Goal: Task Accomplishment & Management: Use online tool/utility

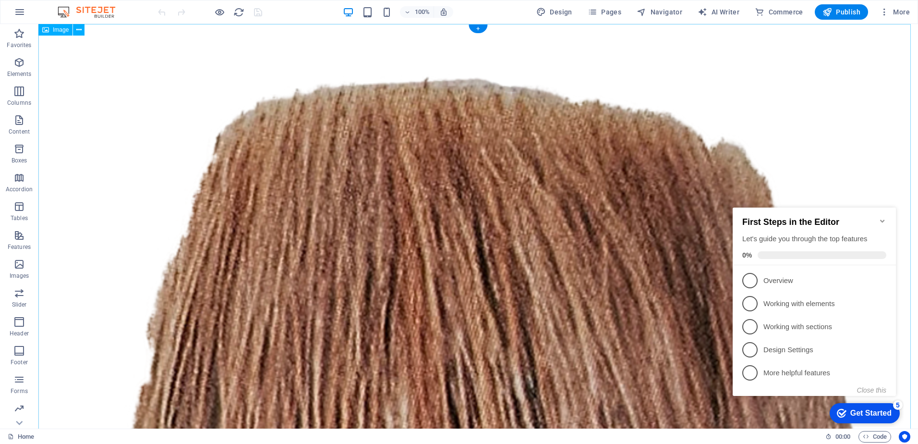
click at [18, 14] on icon "button" at bounding box center [20, 12] width 12 height 12
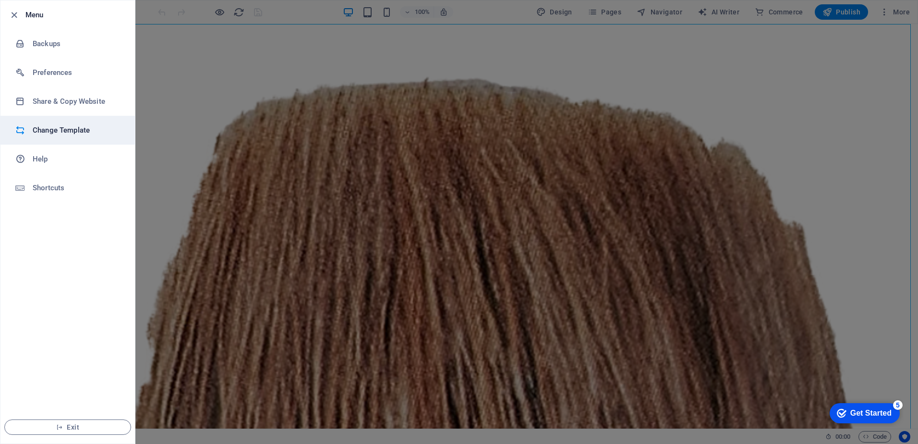
click at [68, 125] on h6 "Change Template" at bounding box center [77, 130] width 89 height 12
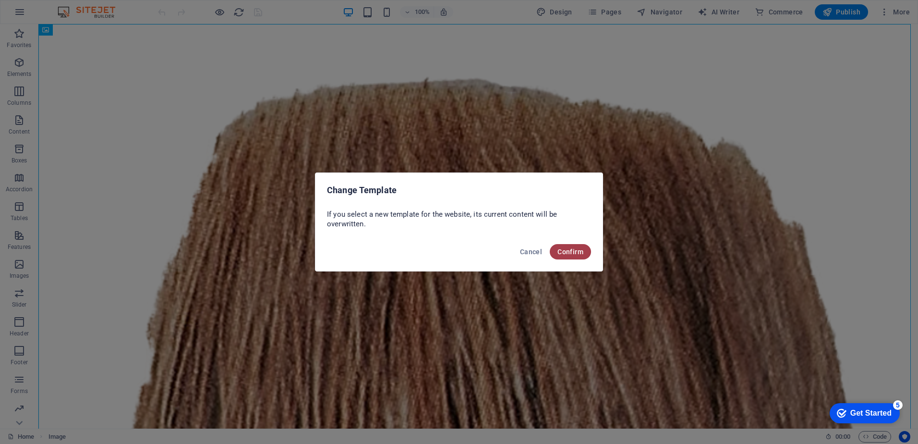
click at [562, 253] on span "Confirm" at bounding box center [570, 252] width 26 height 8
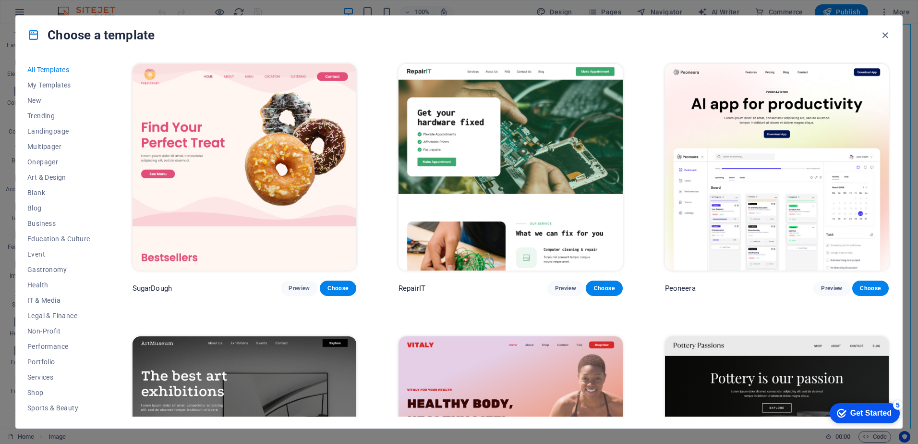
drag, startPoint x: 915, startPoint y: 50, endPoint x: 889, endPoint y: 283, distance: 233.8
click at [889, 283] on div "Choose a template All Templates My Templates New Trending Landingpage Multipage…" at bounding box center [459, 222] width 918 height 444
click at [786, 49] on div "Choose a template" at bounding box center [459, 35] width 886 height 38
click at [885, 36] on icon "button" at bounding box center [884, 35] width 11 height 11
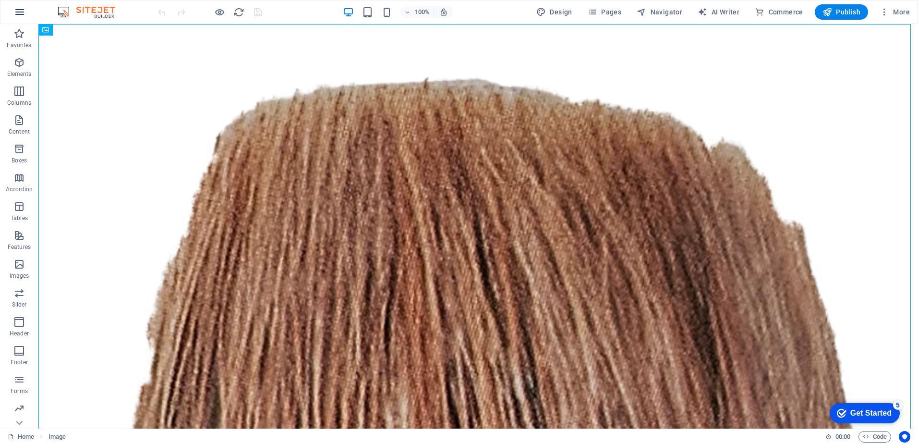
click at [18, 14] on icon "button" at bounding box center [20, 12] width 12 height 12
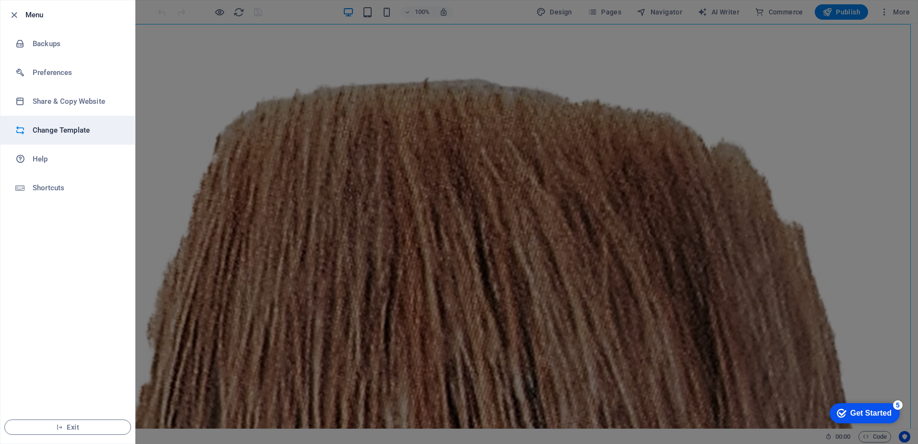
click at [52, 127] on h6 "Change Template" at bounding box center [77, 130] width 89 height 12
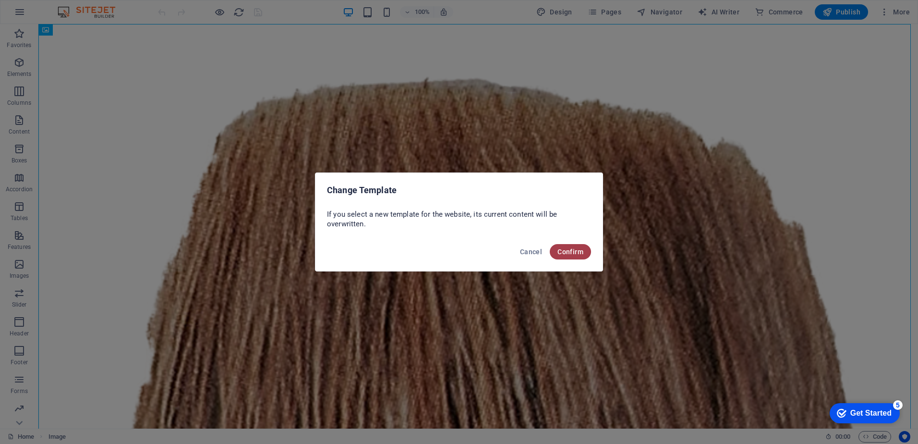
click at [574, 253] on span "Confirm" at bounding box center [570, 252] width 26 height 8
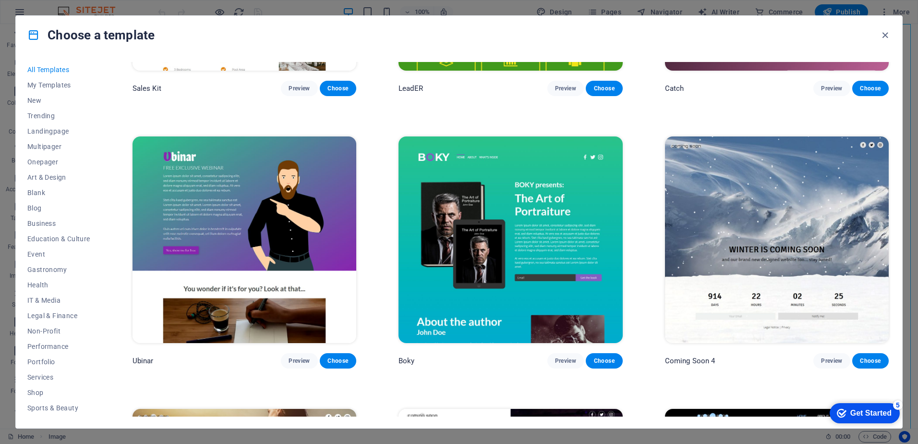
scroll to position [15596, 0]
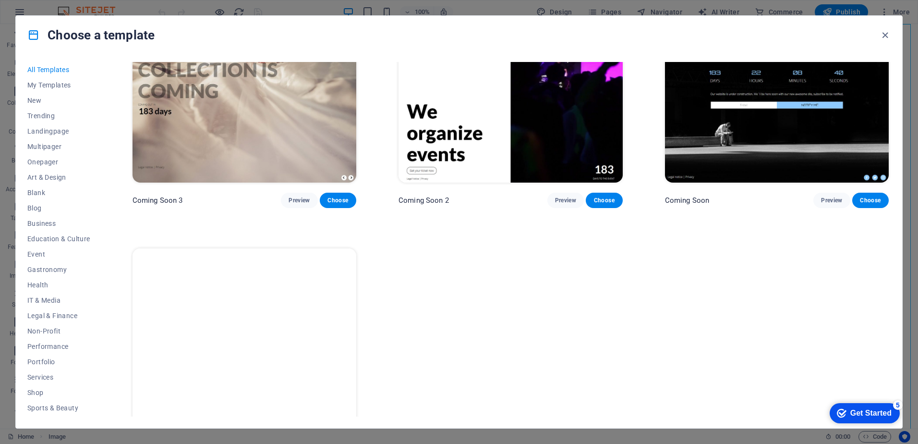
click at [216, 248] on img at bounding box center [244, 351] width 224 height 206
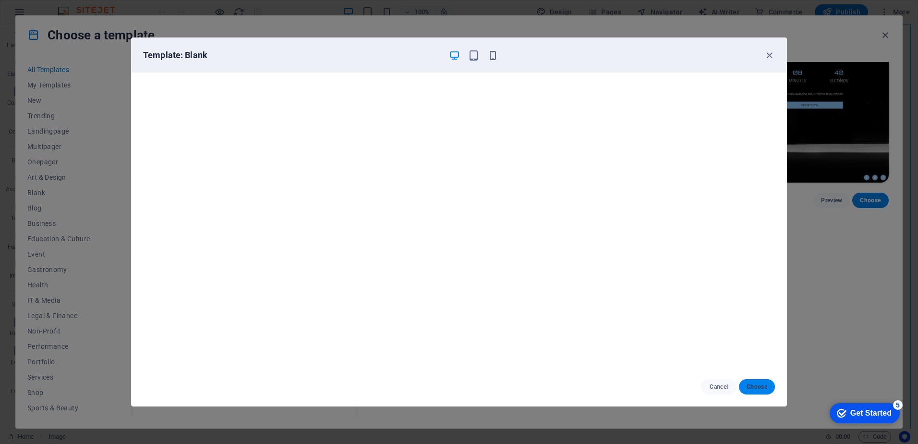
click at [752, 390] on span "Choose" at bounding box center [757, 387] width 21 height 8
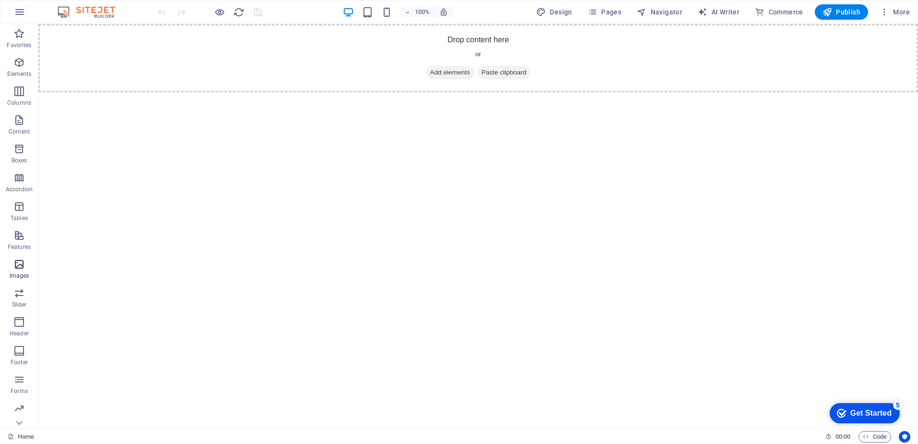
click at [16, 271] on span "Images" at bounding box center [19, 269] width 38 height 23
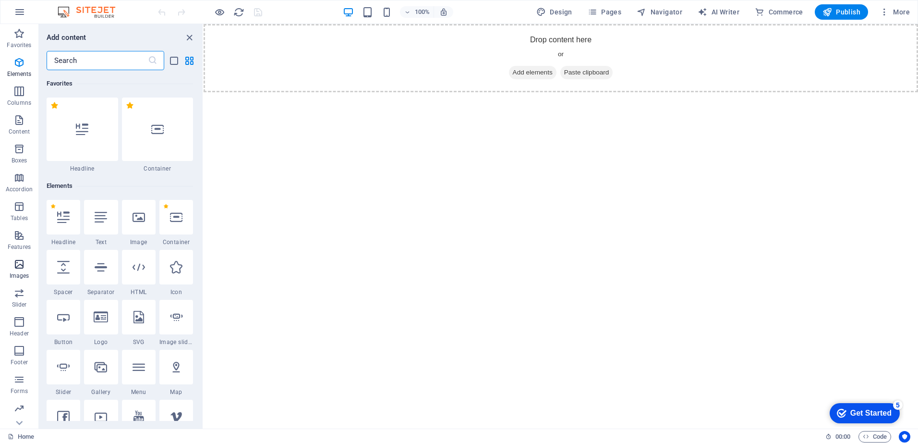
scroll to position [4868, 0]
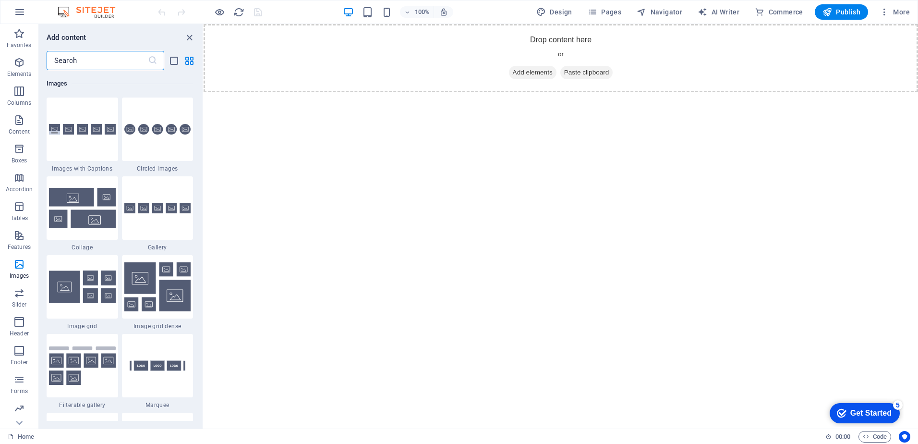
click at [125, 59] on input "text" at bounding box center [97, 60] width 101 height 19
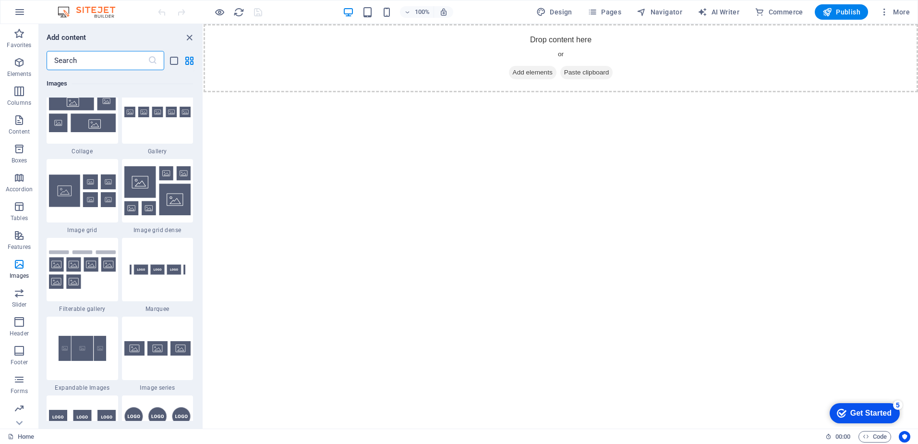
scroll to position [4724, 0]
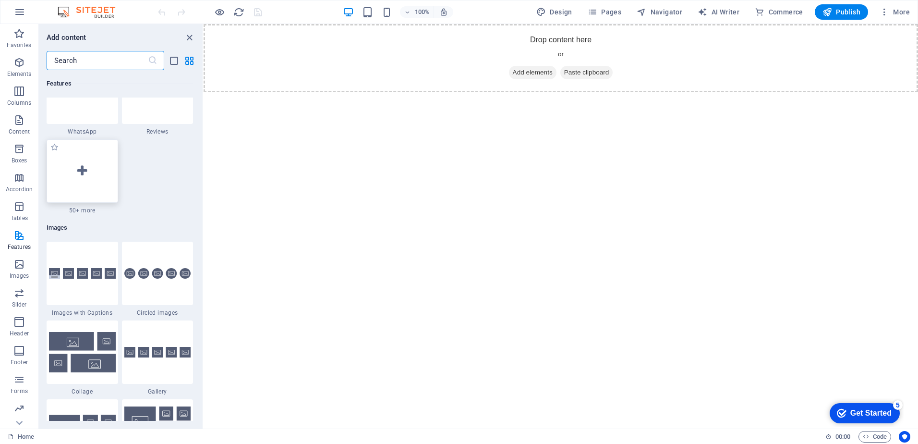
click at [77, 174] on icon at bounding box center [82, 171] width 10 height 12
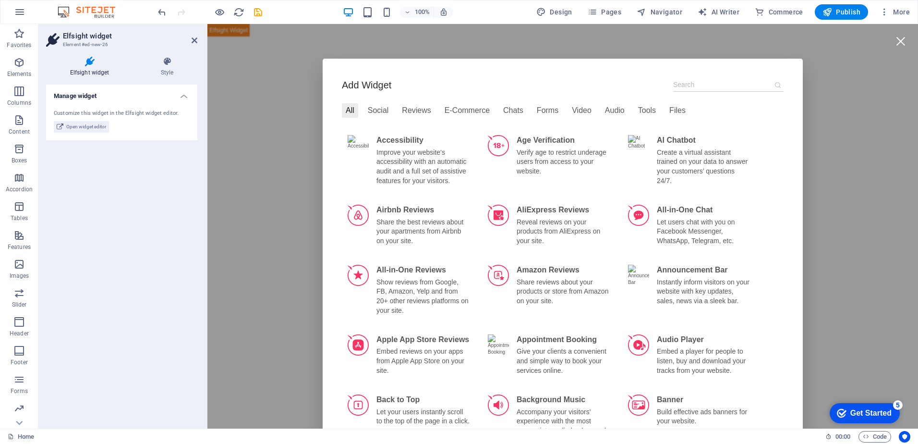
click at [900, 36] on div at bounding box center [901, 41] width 22 height 22
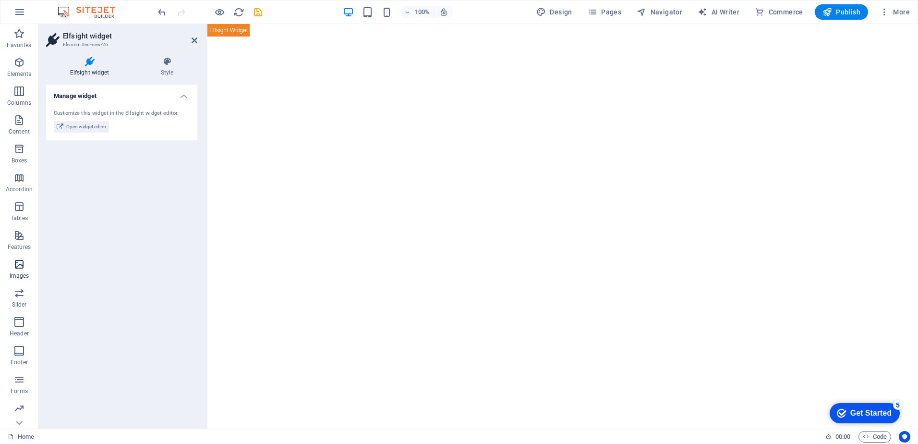
scroll to position [57, 0]
click at [21, 211] on icon "button" at bounding box center [19, 208] width 12 height 12
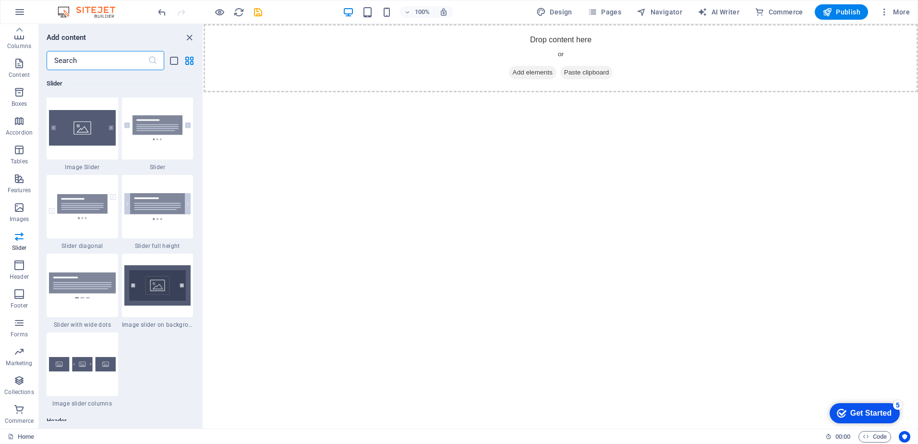
scroll to position [5540, 0]
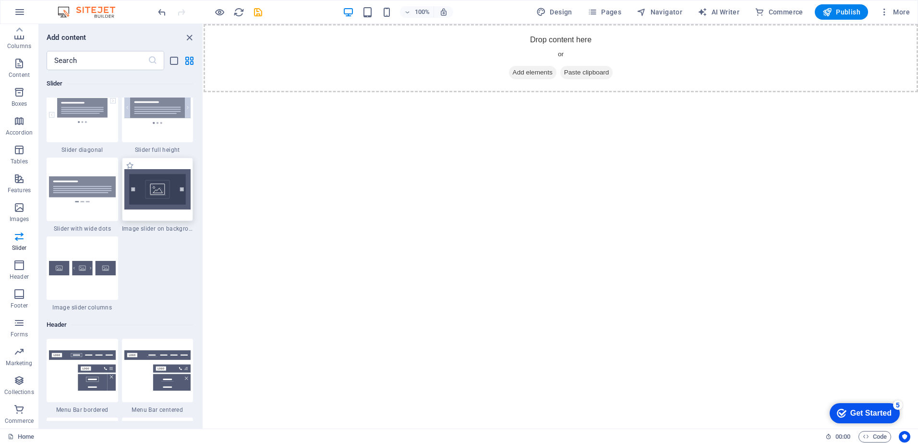
click at [141, 186] on img at bounding box center [157, 189] width 67 height 40
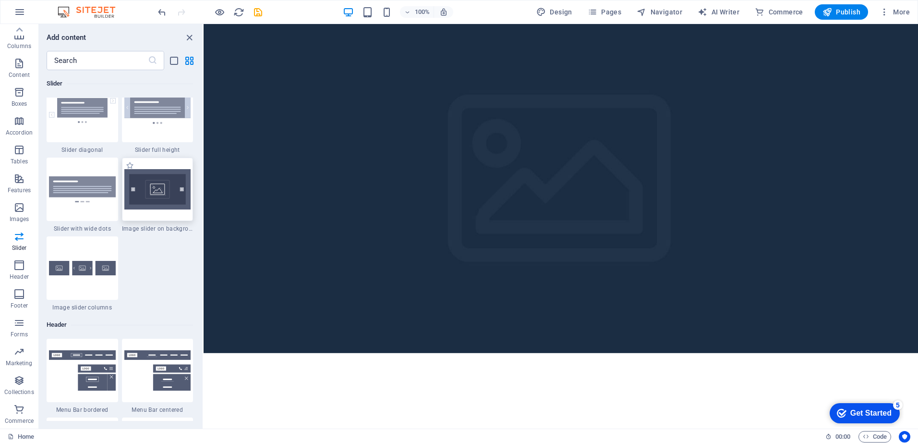
select select "rem"
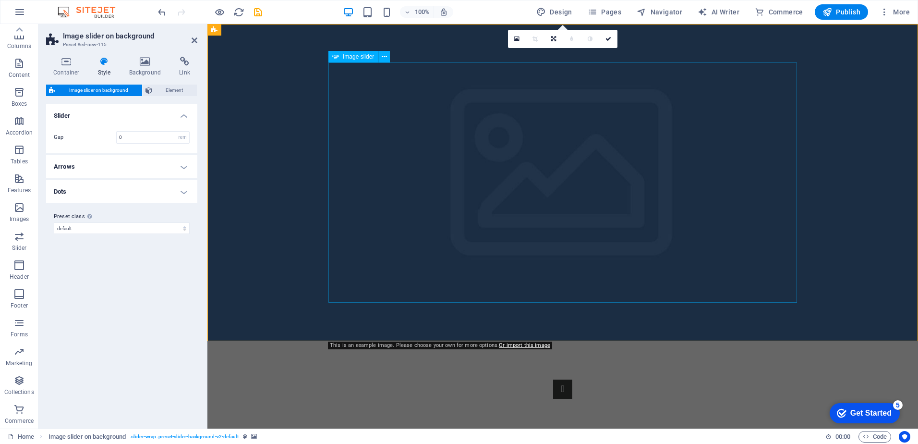
click at [351, 58] on span "Image slider" at bounding box center [358, 57] width 31 height 6
click at [383, 54] on icon at bounding box center [384, 57] width 5 height 10
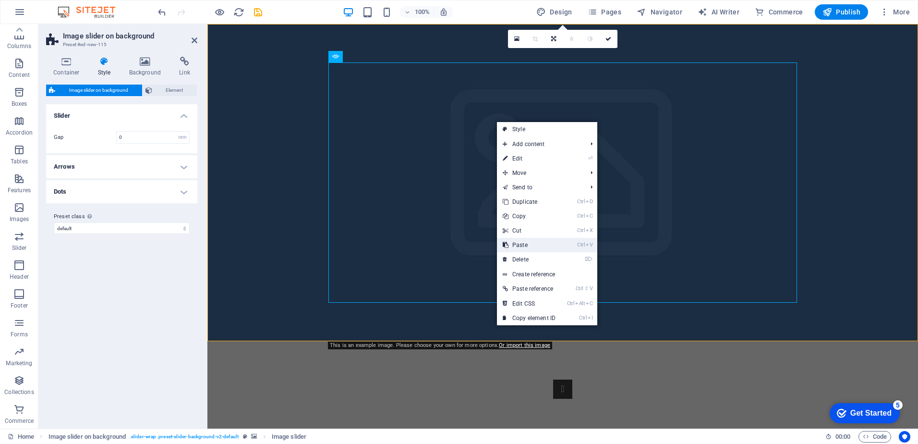
click at [550, 239] on link "Ctrl V Paste" at bounding box center [529, 245] width 64 height 14
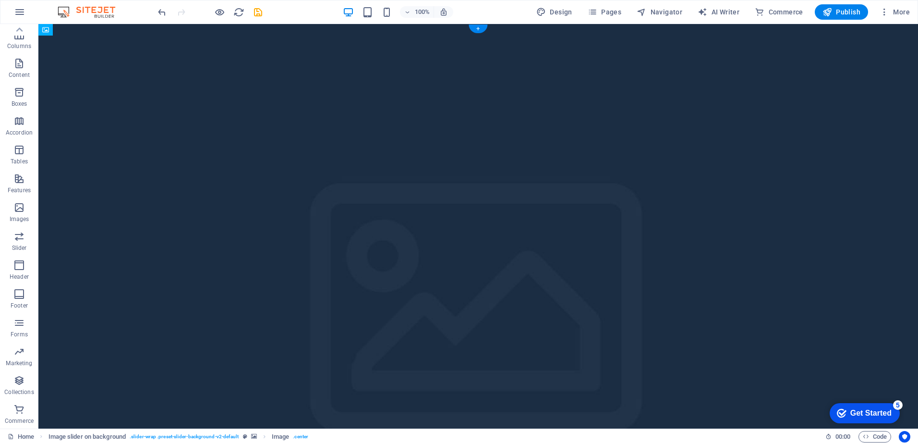
drag, startPoint x: 402, startPoint y: 337, endPoint x: 510, endPoint y: 351, distance: 109.4
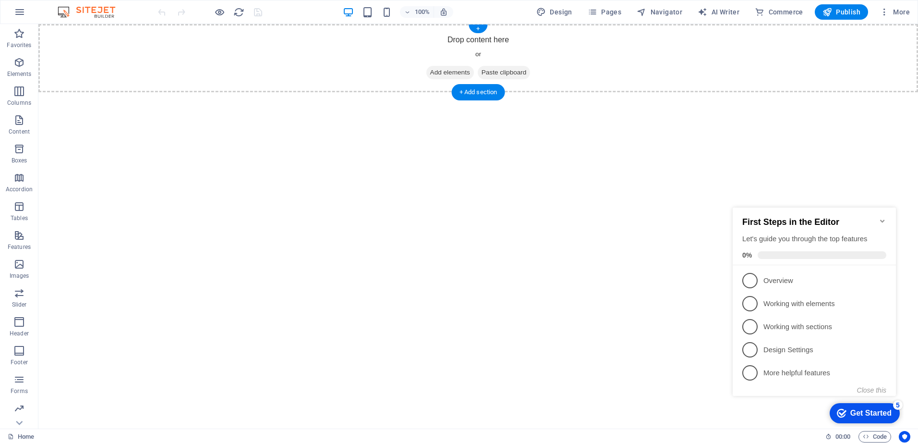
click at [438, 72] on span "Add elements" at bounding box center [450, 72] width 48 height 13
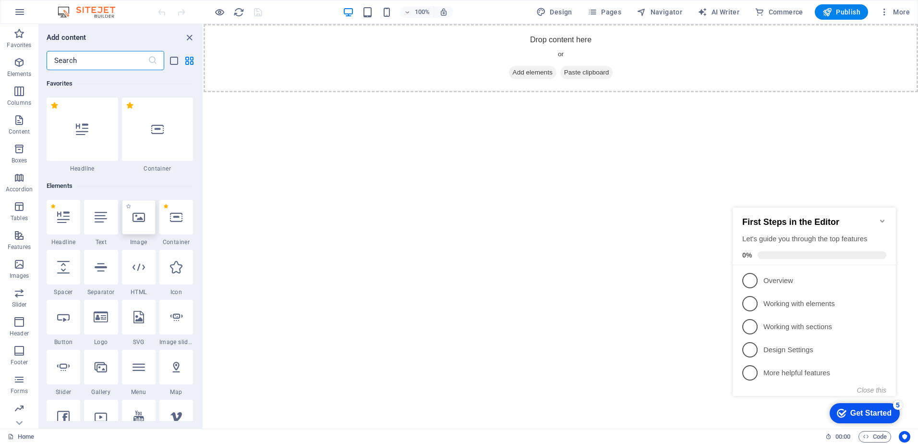
click at [141, 226] on div at bounding box center [139, 217] width 34 height 35
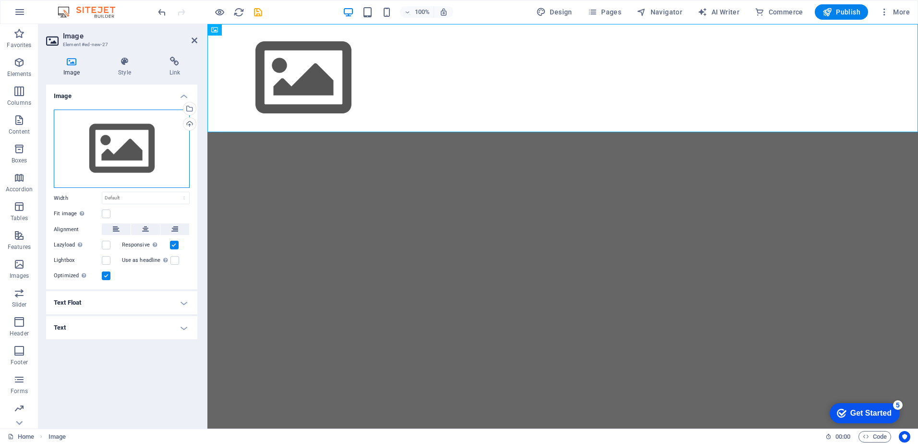
click at [130, 152] on div "Drag files here, click to choose files or select files from Files or our free s…" at bounding box center [122, 148] width 136 height 79
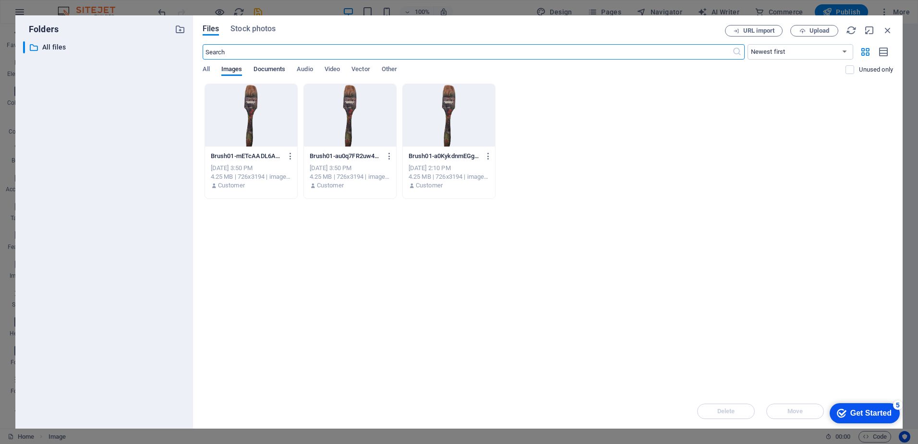
click at [262, 69] on span "Documents" at bounding box center [269, 69] width 32 height 13
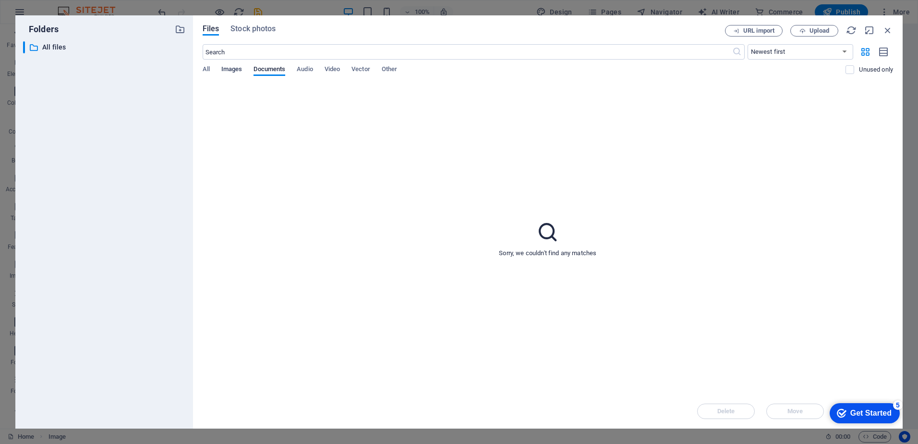
click at [241, 72] on span "Images" at bounding box center [231, 69] width 21 height 13
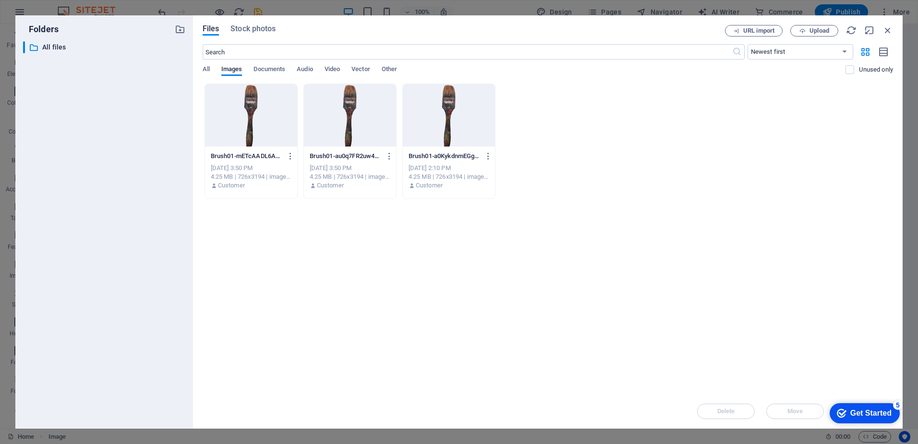
click at [446, 122] on div at bounding box center [449, 115] width 92 height 62
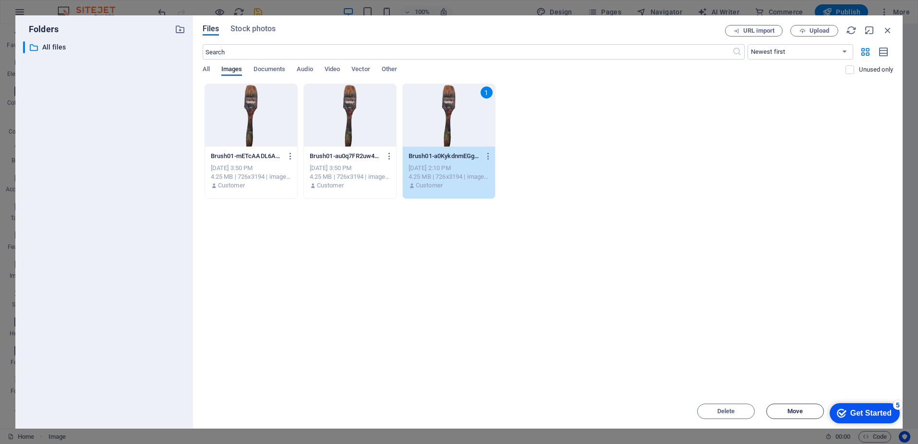
click at [791, 413] on span "Move" at bounding box center [794, 411] width 15 height 6
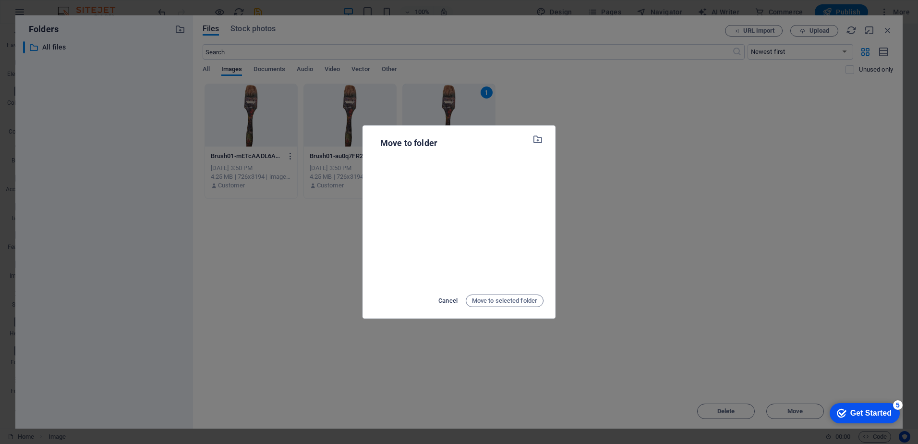
click at [439, 296] on span "Cancel" at bounding box center [447, 301] width 19 height 12
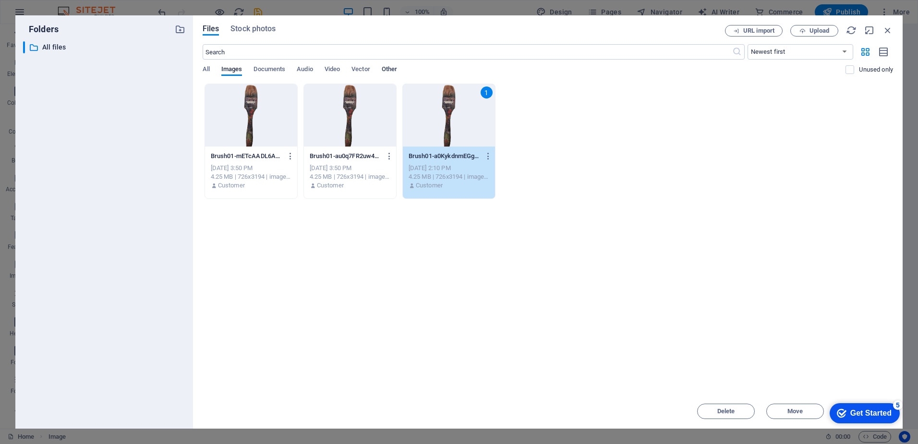
click at [397, 71] on span "Other" at bounding box center [389, 69] width 15 height 13
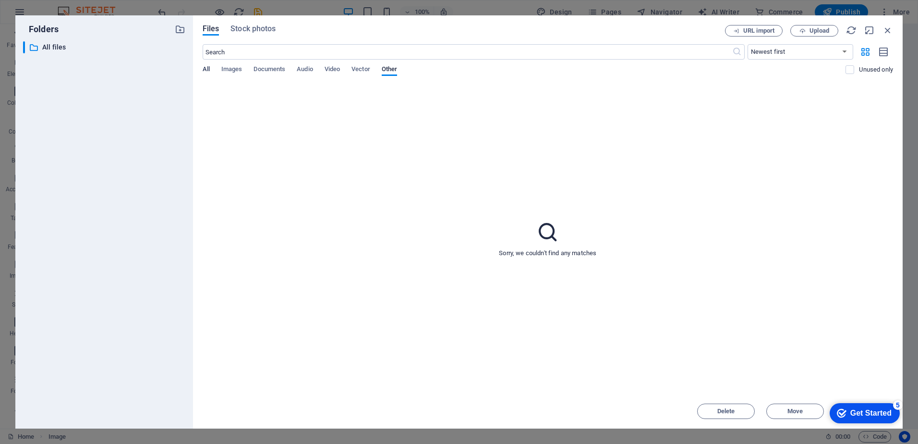
click at [205, 71] on span "All" at bounding box center [206, 69] width 7 height 13
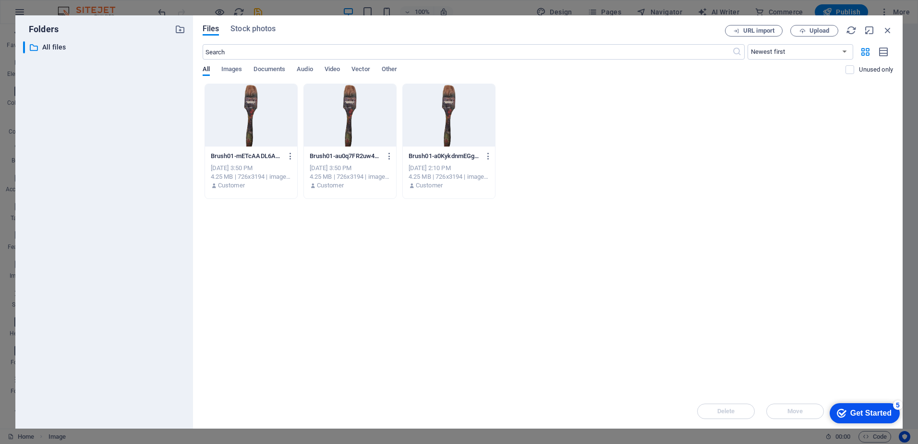
click at [447, 121] on div at bounding box center [449, 115] width 92 height 62
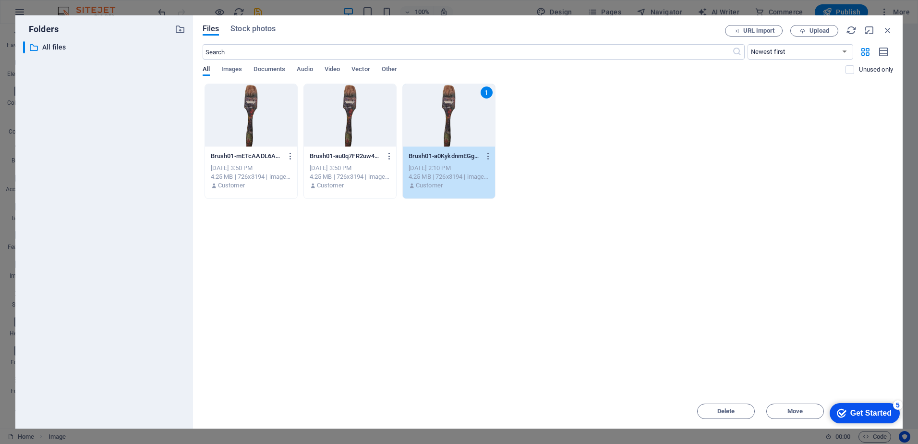
click at [867, 414] on div "Get Started" at bounding box center [870, 413] width 41 height 9
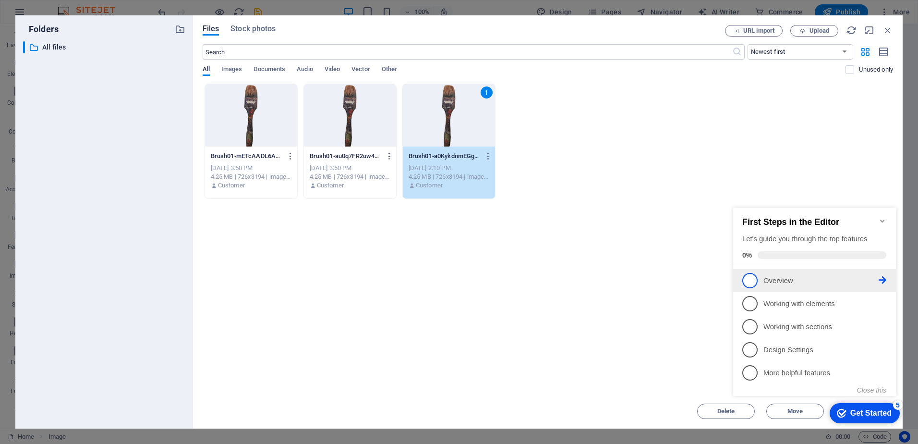
click at [755, 278] on span "1" at bounding box center [749, 280] width 15 height 15
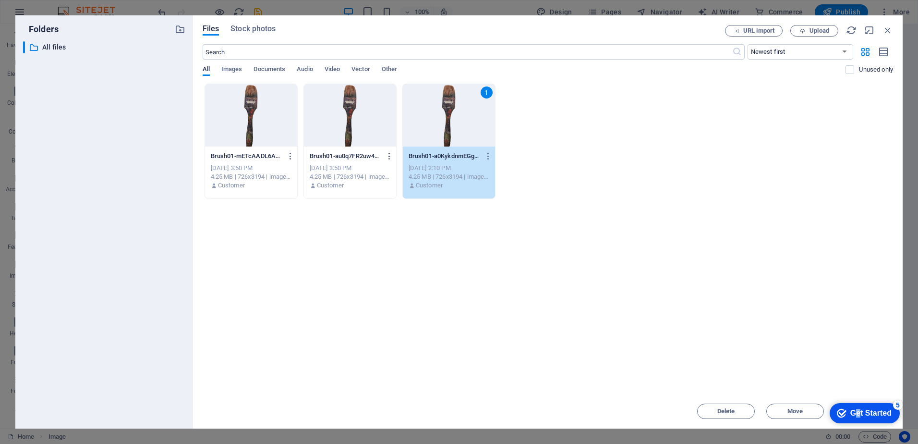
drag, startPoint x: 948, startPoint y: 618, endPoint x: 855, endPoint y: 413, distance: 224.5
click at [855, 413] on div "Get Started" at bounding box center [870, 413] width 41 height 9
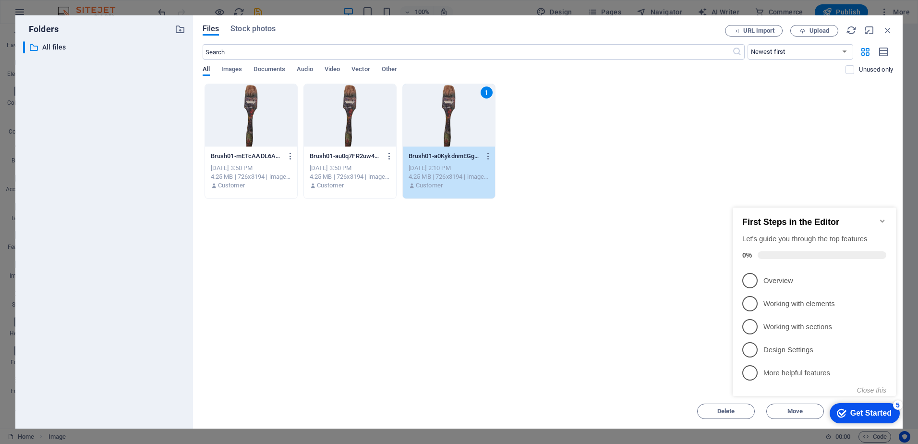
click at [880, 217] on icon "Minimize checklist" at bounding box center [883, 221] width 8 height 8
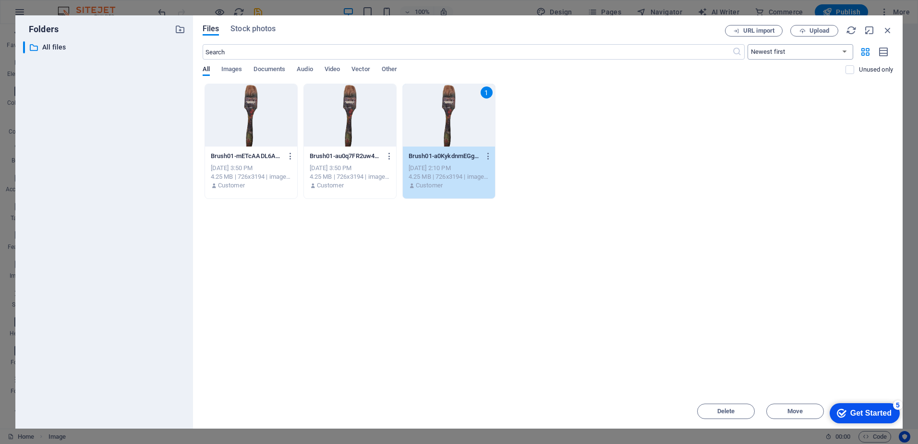
click at [802, 50] on select "Newest first Oldest first Name (A-Z) Name (Z-A) Size (0-9) Size (9-0) Resolutio…" at bounding box center [800, 51] width 106 height 15
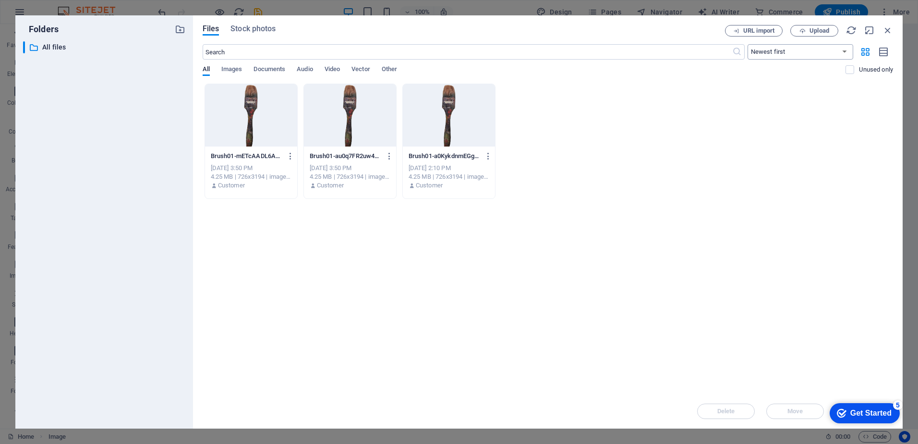
click at [802, 50] on select "Newest first Oldest first Name (A-Z) Name (Z-A) Size (0-9) Size (9-0) Resolutio…" at bounding box center [800, 51] width 106 height 15
click at [815, 31] on span "Upload" at bounding box center [819, 31] width 20 height 6
click at [311, 215] on div "Drop files here to upload them instantly Brush01-mETcAADL6AKPuhk8wtHrhQ.png Bru…" at bounding box center [548, 239] width 690 height 310
click at [821, 32] on span "Upload" at bounding box center [819, 31] width 20 height 6
click at [888, 28] on icon "button" at bounding box center [887, 30] width 11 height 11
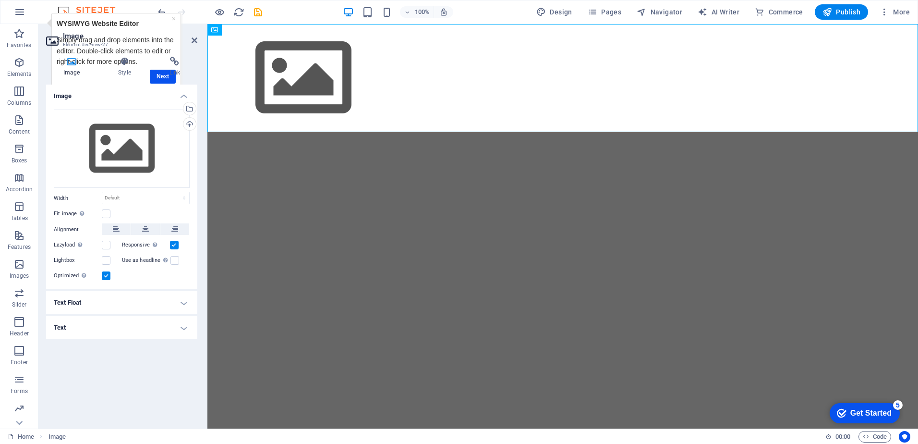
click at [292, 132] on html "Skip to main content" at bounding box center [562, 78] width 711 height 108
click at [327, 104] on figure at bounding box center [562, 78] width 711 height 108
click at [108, 138] on div "Drag files here, click to choose files or select files from Files or our free s…" at bounding box center [122, 148] width 136 height 79
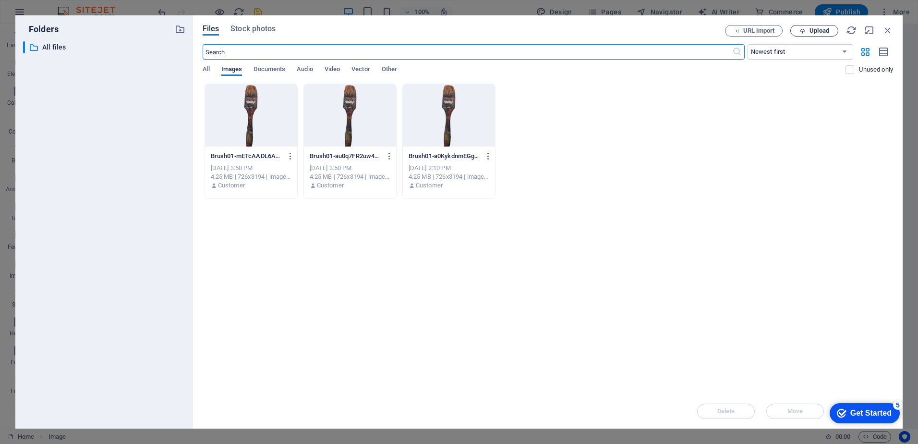
click at [814, 31] on span "Upload" at bounding box center [819, 31] width 20 height 6
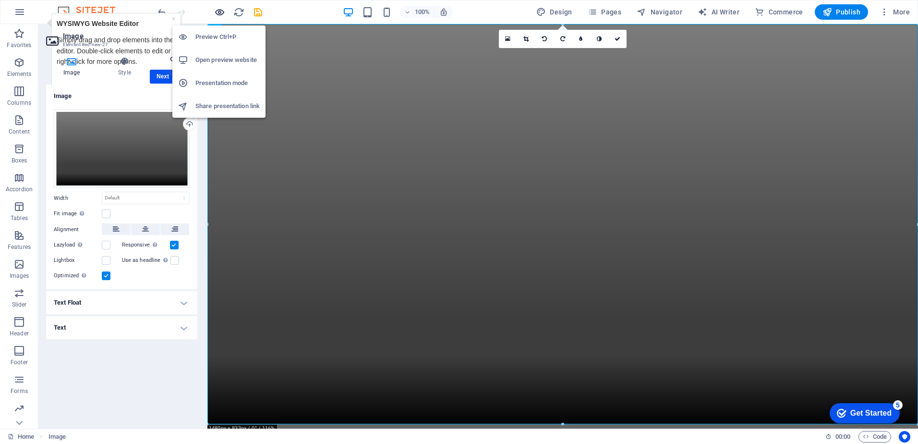
click at [217, 12] on icon "button" at bounding box center [219, 12] width 11 height 11
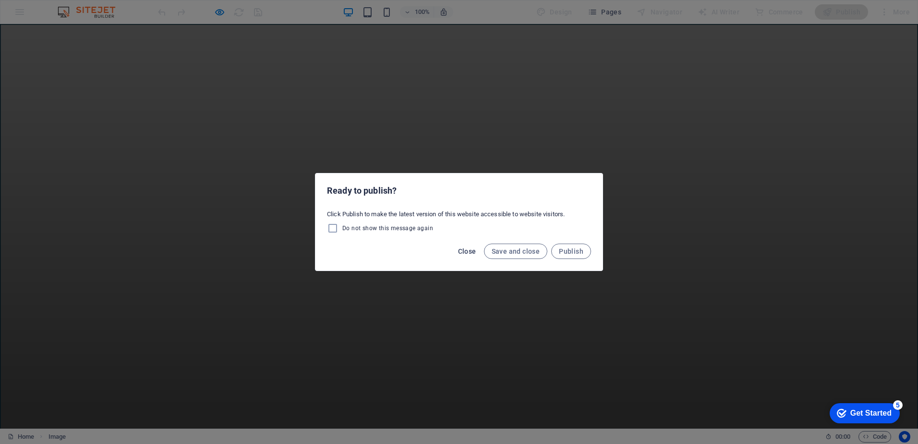
click at [466, 251] on span "Close" at bounding box center [467, 251] width 18 height 8
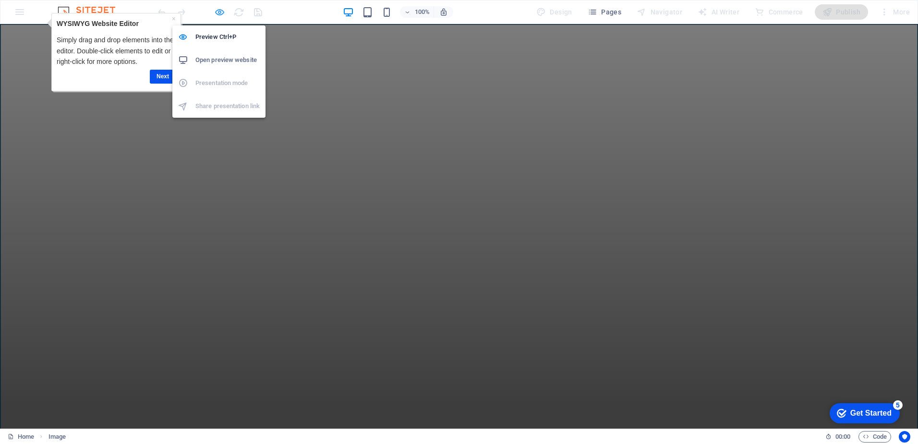
click at [218, 12] on icon "button" at bounding box center [219, 12] width 11 height 11
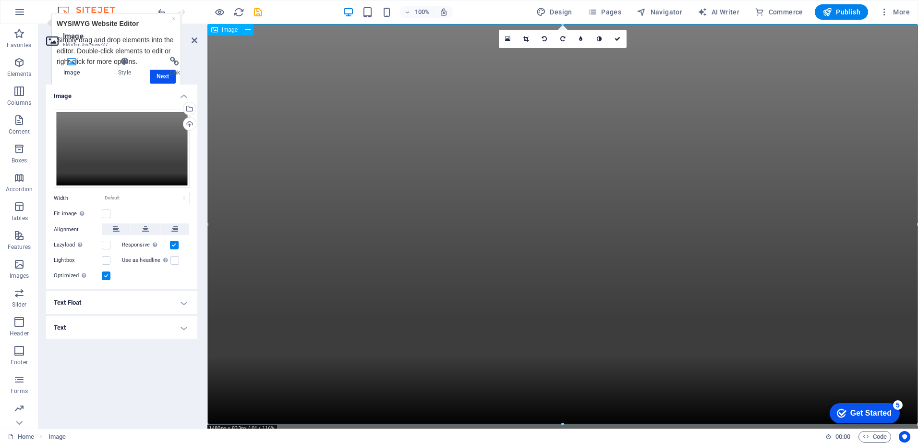
click at [590, 232] on figure at bounding box center [562, 224] width 711 height 400
drag, startPoint x: 769, startPoint y: 447, endPoint x: 551, endPoint y: 331, distance: 247.4
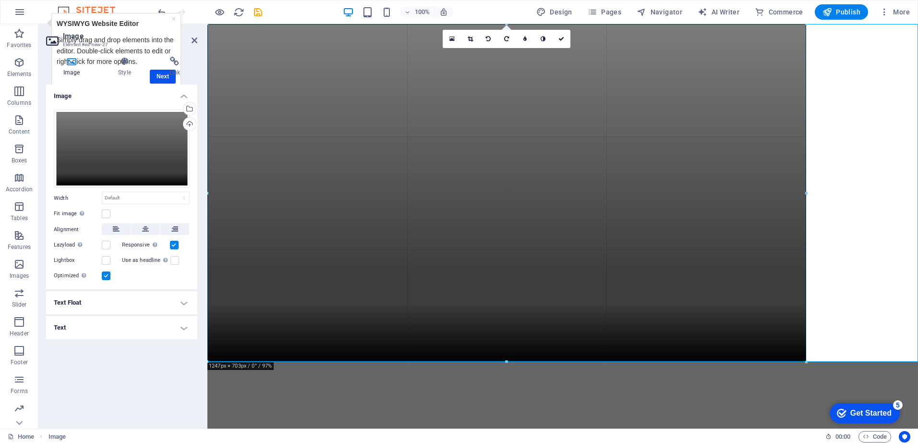
drag, startPoint x: 561, startPoint y: 424, endPoint x: 557, endPoint y: 360, distance: 64.4
type input "1244"
select select "px"
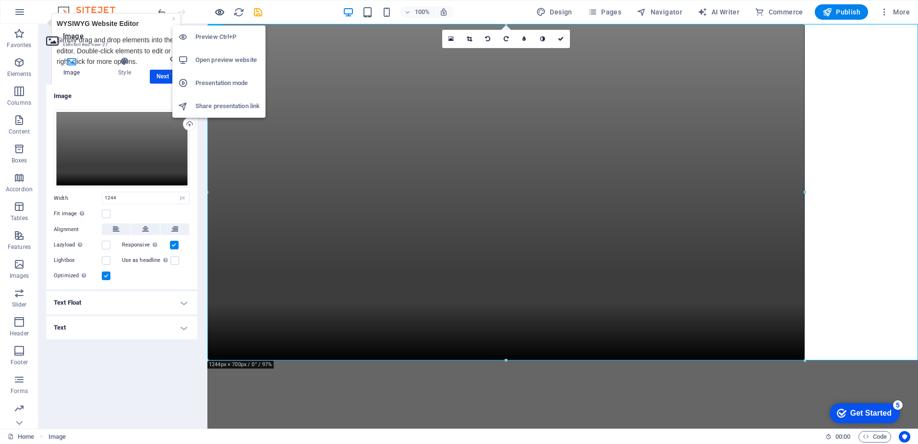
click at [219, 15] on icon "button" at bounding box center [219, 12] width 11 height 11
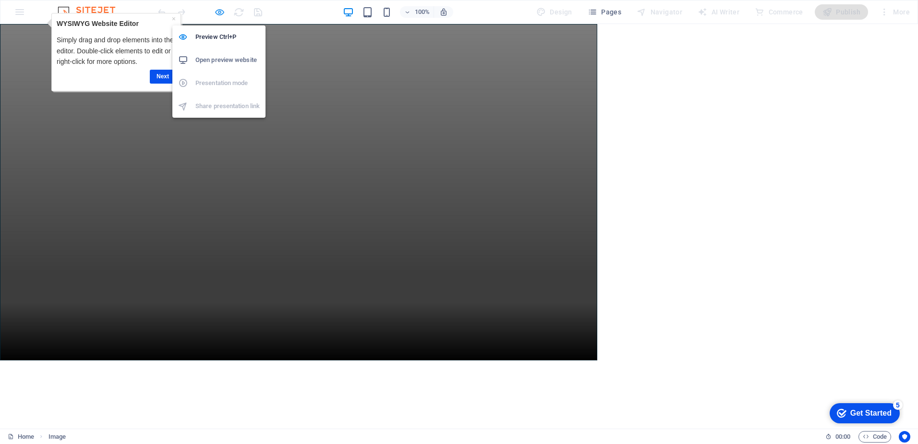
click at [219, 15] on icon "button" at bounding box center [219, 12] width 11 height 11
select select "px"
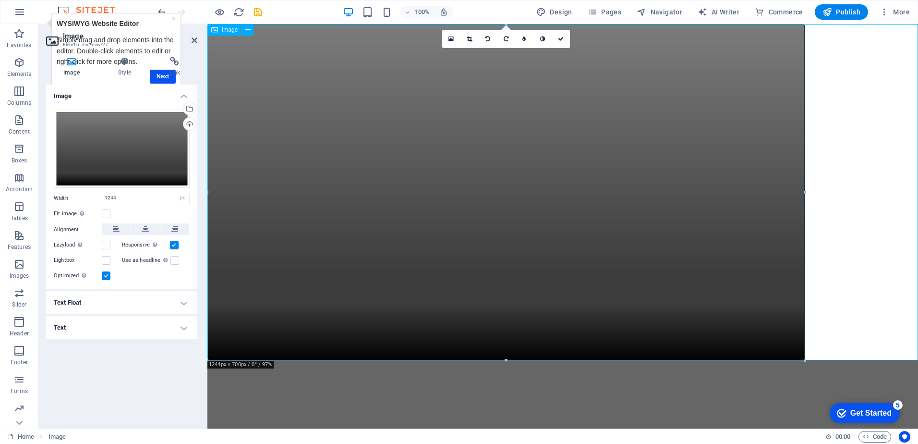
click at [791, 192] on figure at bounding box center [562, 192] width 711 height 336
drag, startPoint x: 1013, startPoint y: 213, endPoint x: 916, endPoint y: 197, distance: 98.8
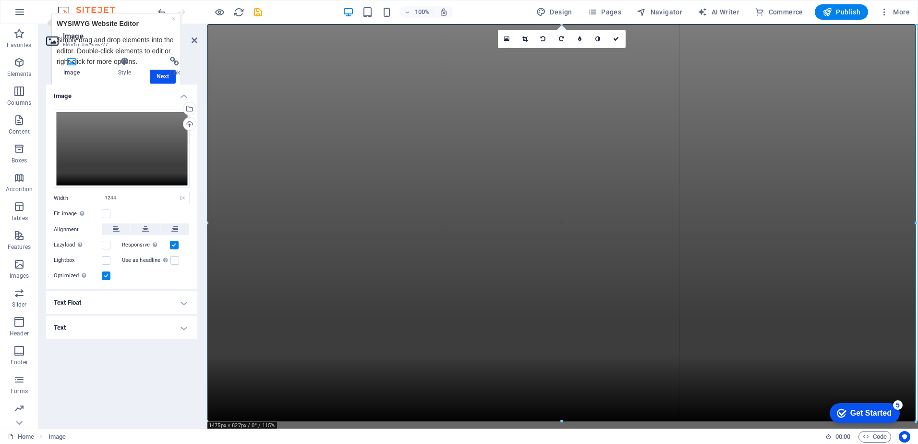
drag, startPoint x: 802, startPoint y: 191, endPoint x: 640, endPoint y: 177, distance: 161.9
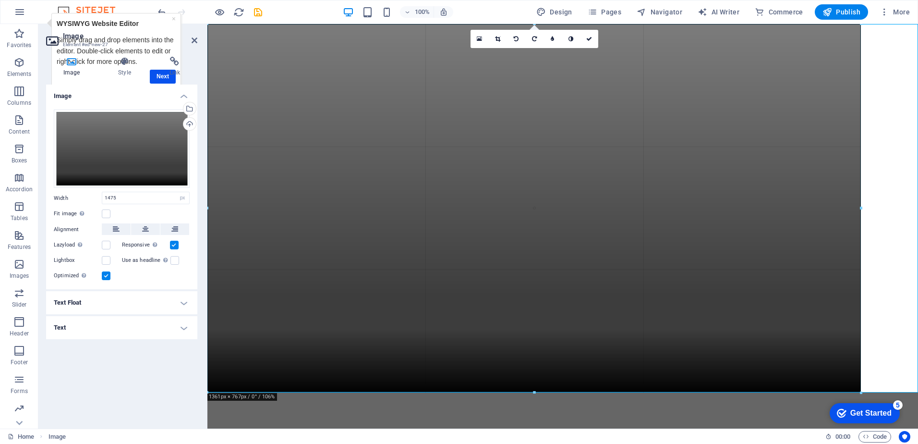
drag, startPoint x: 563, startPoint y: 421, endPoint x: 579, endPoint y: 388, distance: 36.5
type input "1359"
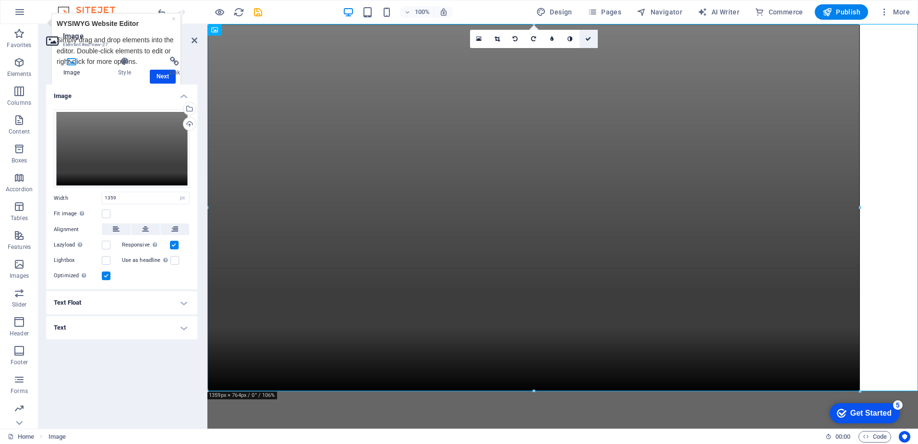
click at [589, 38] on icon at bounding box center [588, 39] width 6 height 6
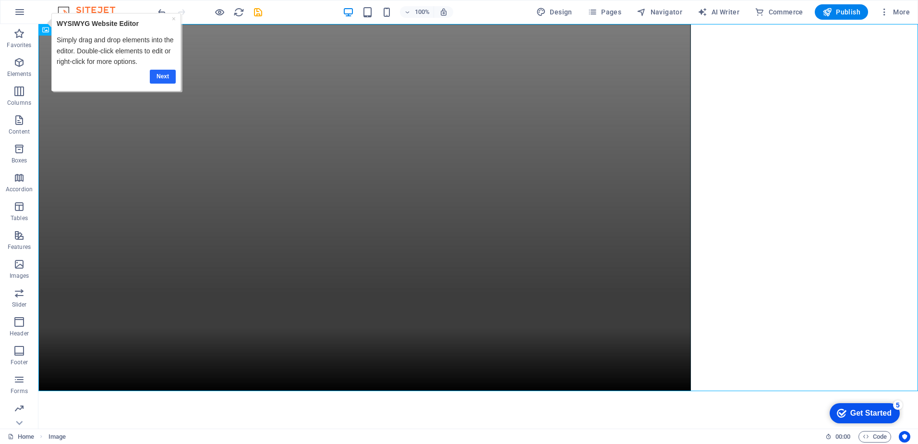
click at [168, 77] on link "Next" at bounding box center [162, 77] width 26 height 14
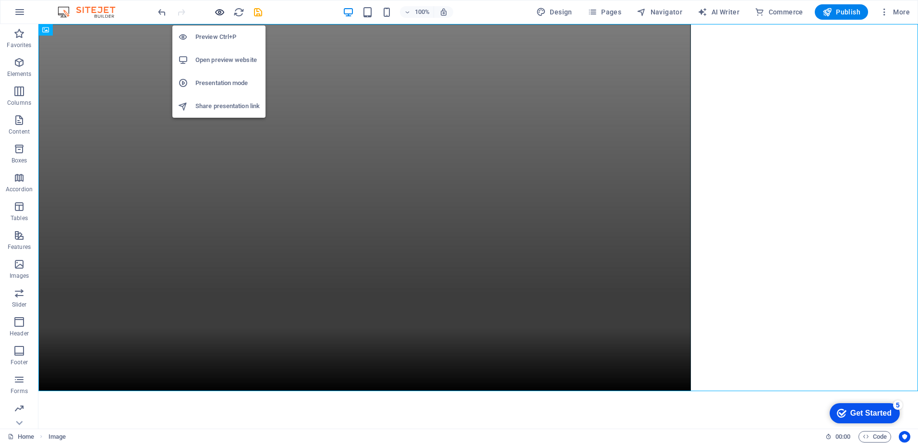
click at [220, 14] on icon "button" at bounding box center [219, 12] width 11 height 11
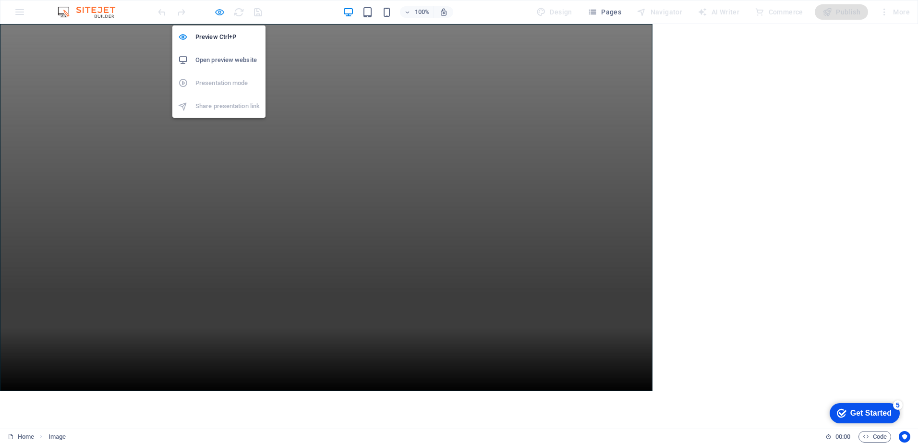
click at [223, 10] on icon "button" at bounding box center [219, 12] width 11 height 11
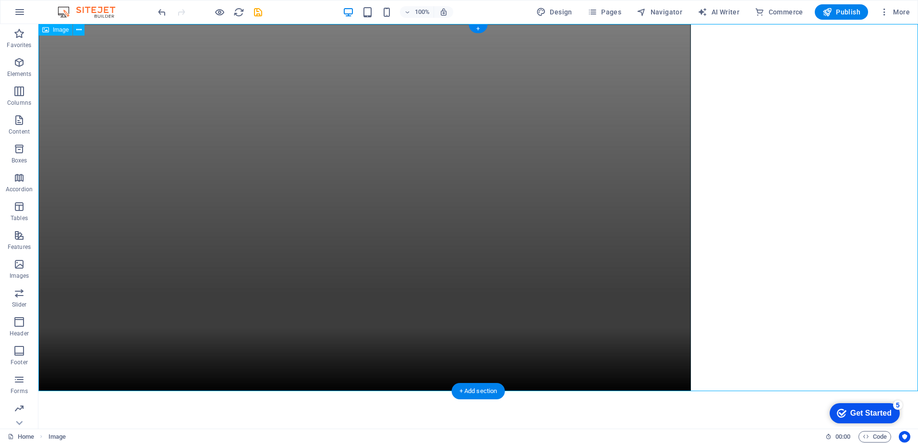
click at [630, 247] on figure at bounding box center [477, 207] width 879 height 367
click at [568, 254] on figure at bounding box center [477, 207] width 879 height 367
click at [52, 31] on div "Image" at bounding box center [55, 30] width 34 height 12
click at [145, 112] on figure at bounding box center [477, 207] width 879 height 367
click at [481, 212] on figure at bounding box center [477, 207] width 879 height 367
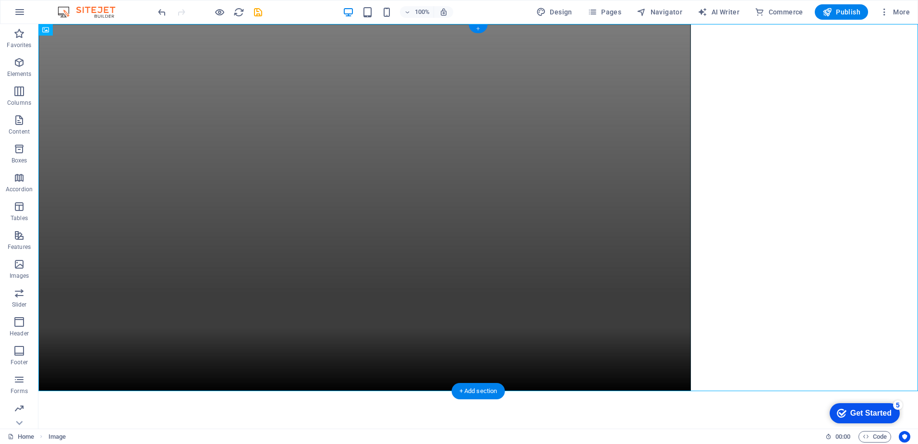
click at [477, 25] on div "+" at bounding box center [478, 28] width 19 height 9
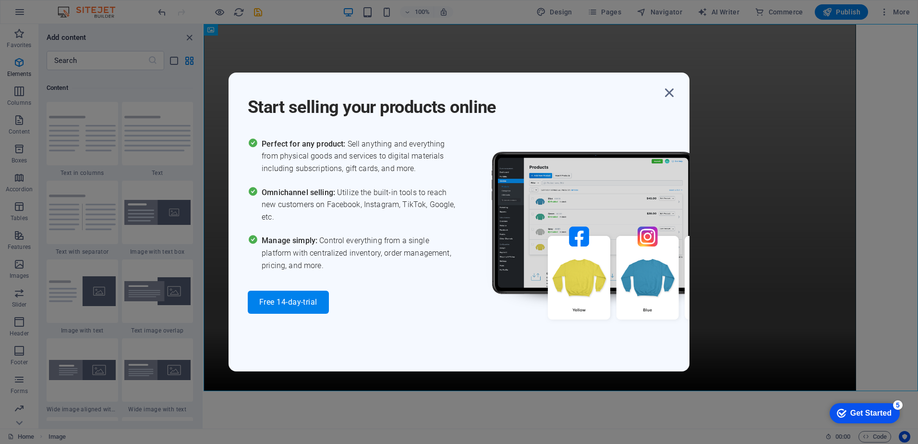
scroll to position [1680, 0]
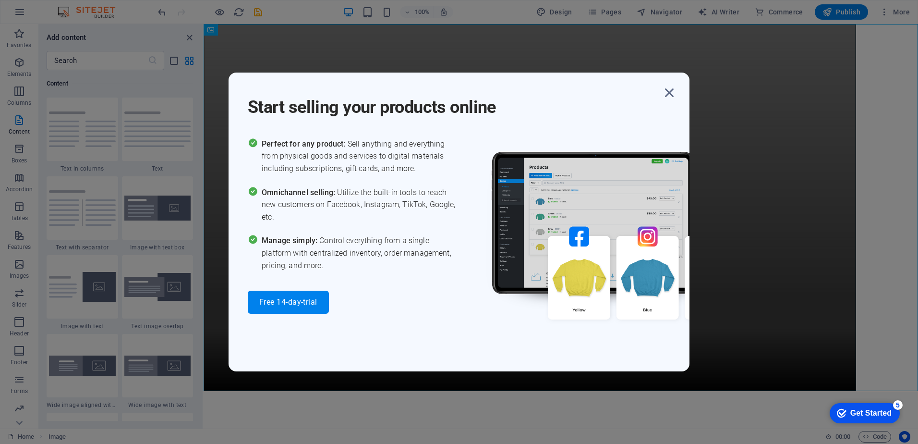
click at [669, 83] on div "Start selling your products online Perfect for any product: Sell anything and e…" at bounding box center [459, 221] width 461 height 299
click at [669, 88] on icon "button" at bounding box center [669, 92] width 17 height 17
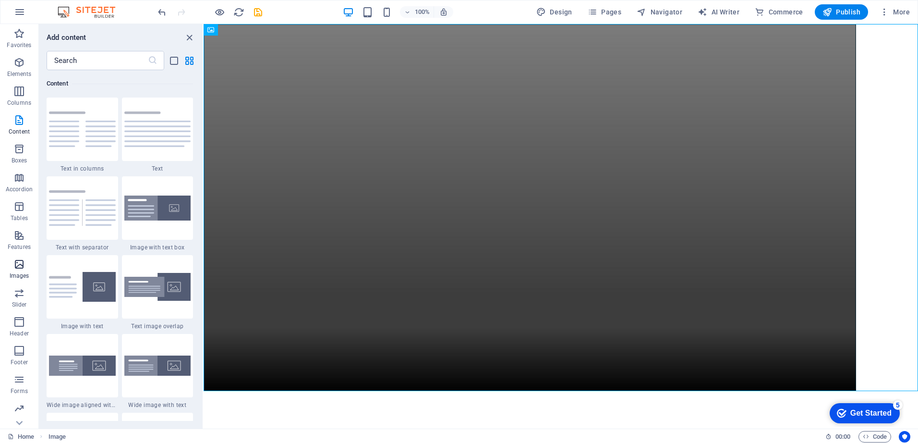
click at [22, 274] on p "Images" at bounding box center [20, 276] width 20 height 8
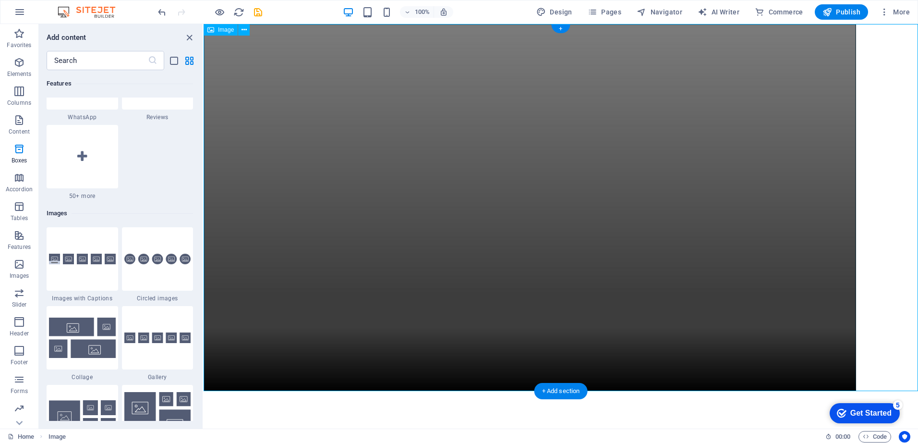
scroll to position [4868, 0]
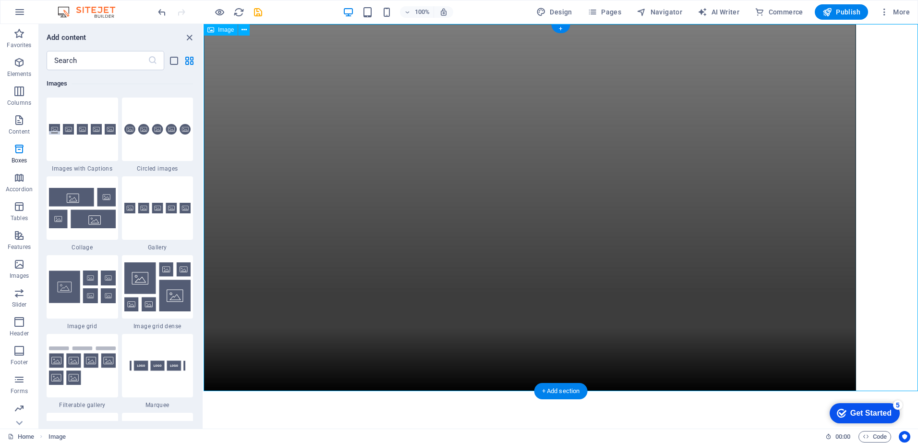
click at [373, 267] on figure at bounding box center [561, 207] width 714 height 367
click at [698, 265] on figure at bounding box center [561, 207] width 714 height 367
